Goal: Transaction & Acquisition: Purchase product/service

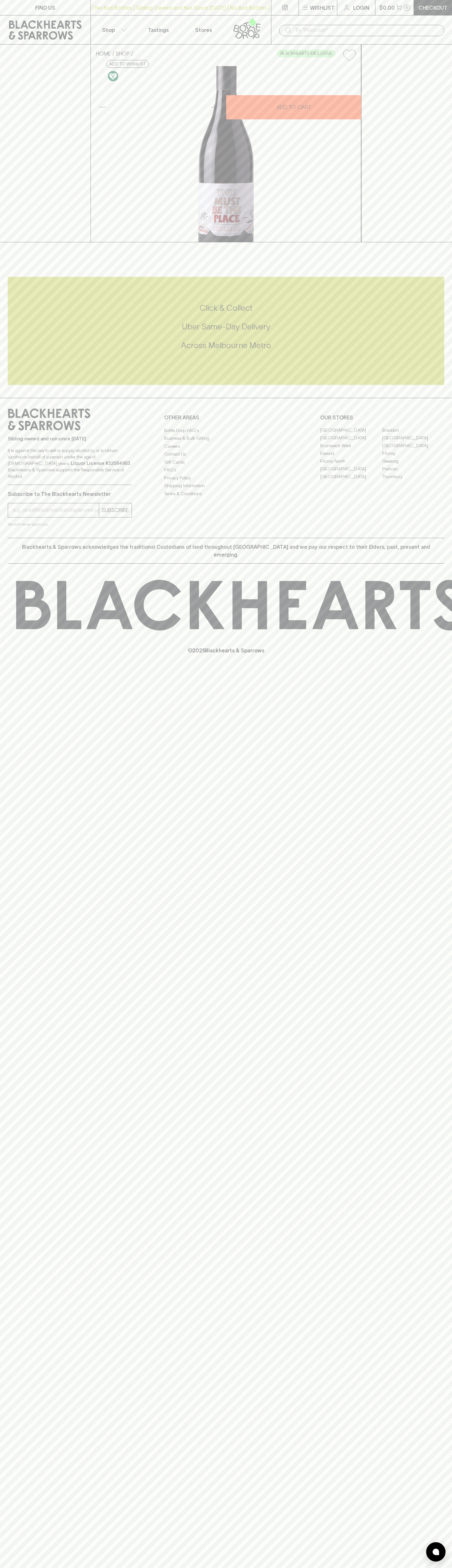
click at [340, 4] on link "Login" at bounding box center [356, 7] width 38 height 15
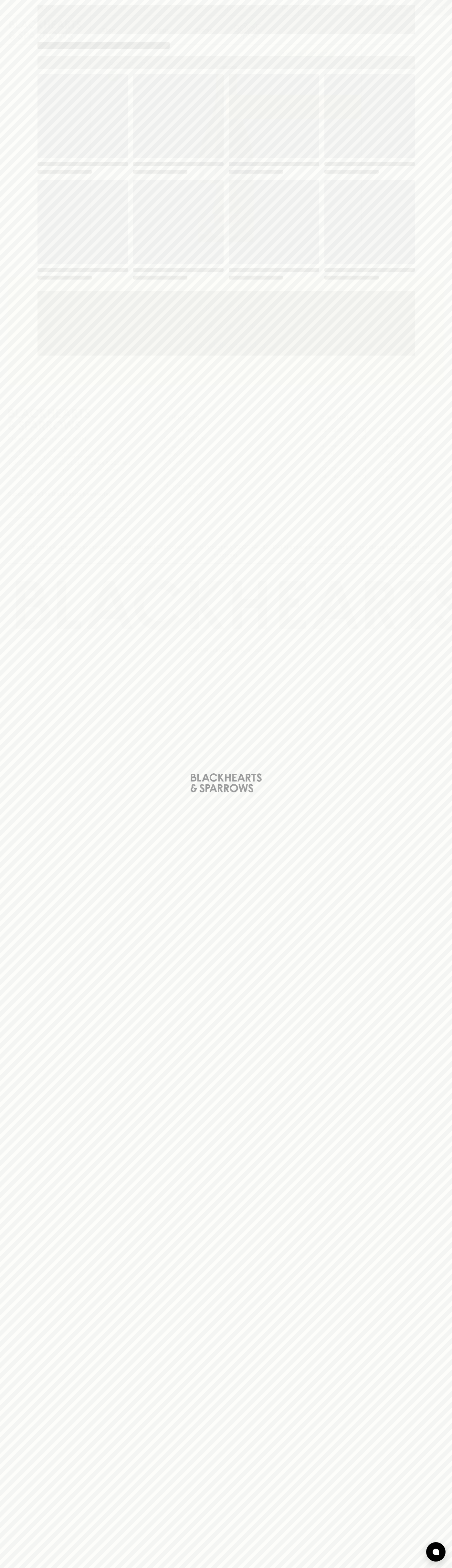
click at [426, 1546] on div "Loading" at bounding box center [226, 784] width 452 height 1568
click at [43, 1567] on html "FIND US | No Bad Bottles | Sibling Owned and Run Since [DATE] | No Bad Bottles …" at bounding box center [226, 784] width 452 height 1568
click at [20, 364] on div "Loading" at bounding box center [226, 784] width 452 height 1568
